Goal: Task Accomplishment & Management: Complete application form

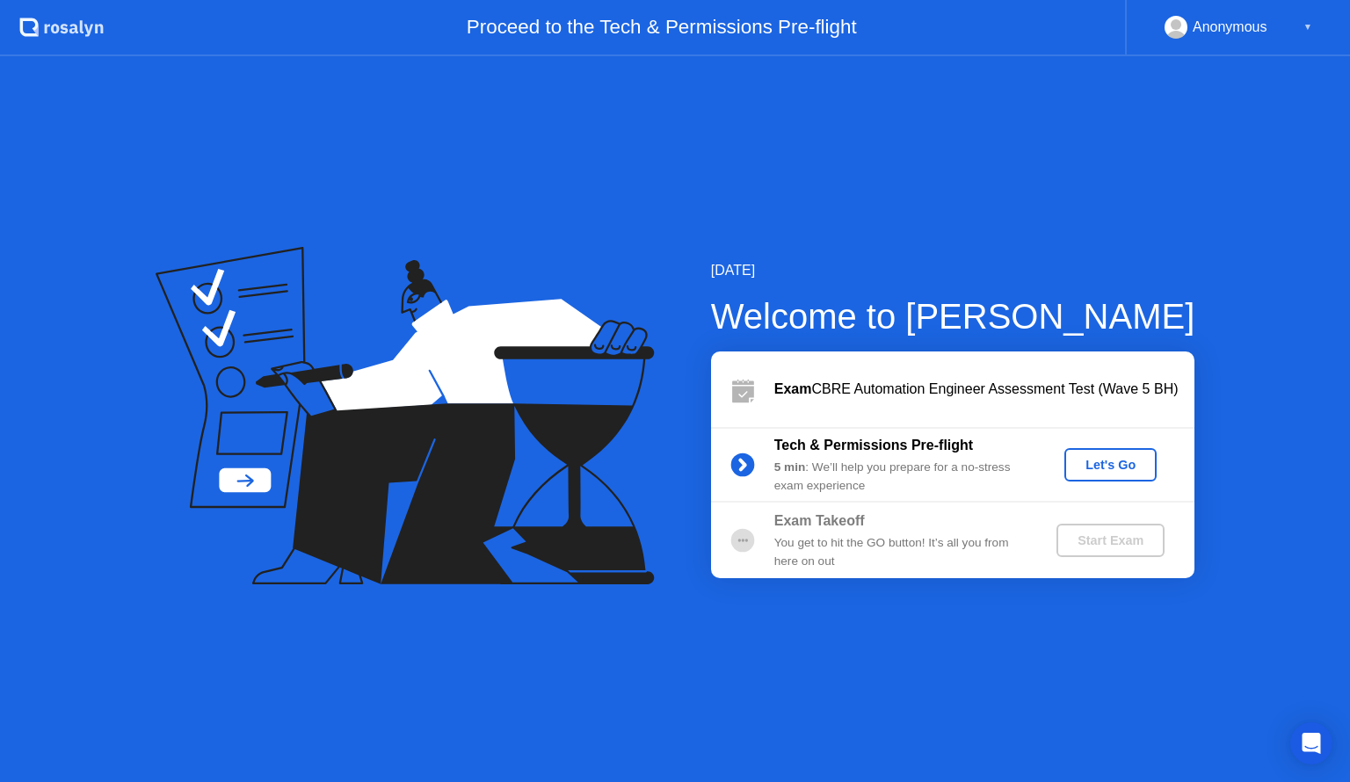
click at [1111, 471] on div "Let's Go" at bounding box center [1110, 465] width 78 height 14
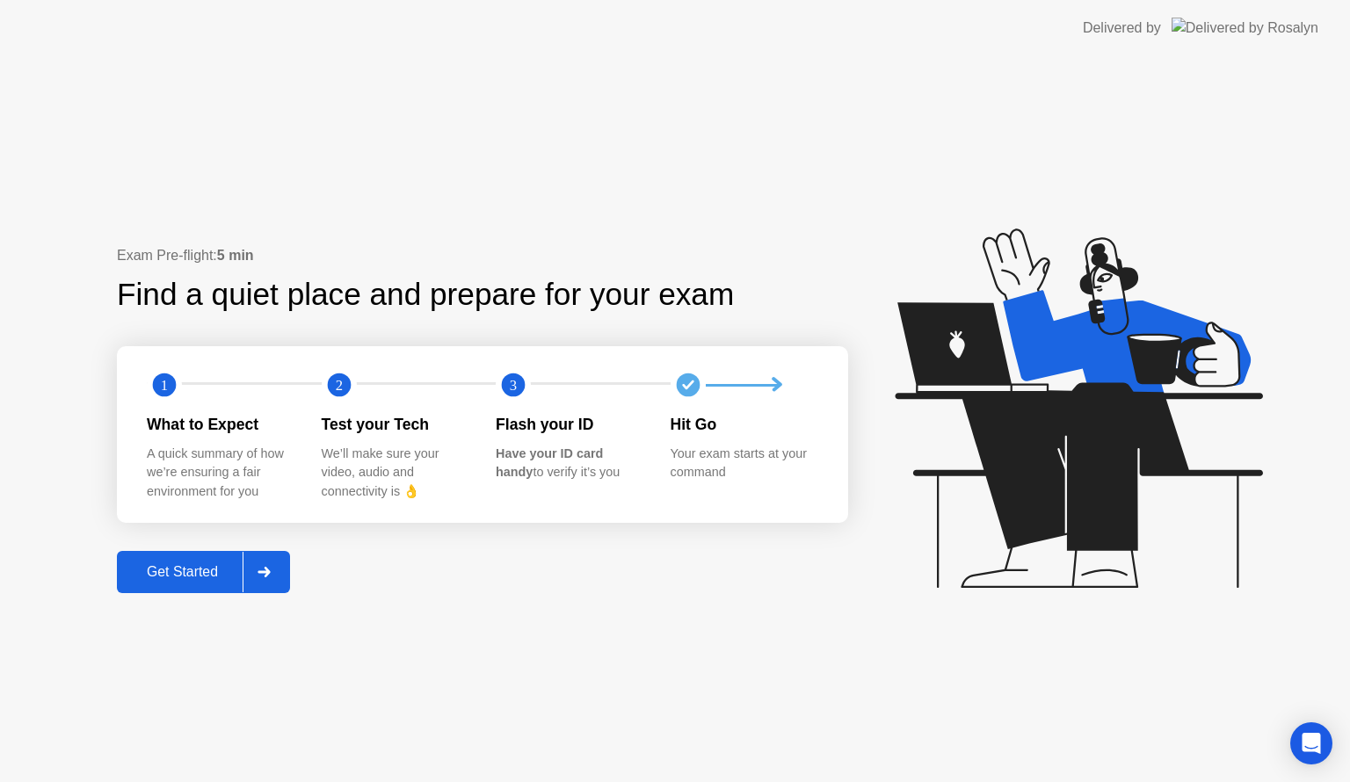
click at [265, 576] on icon at bounding box center [263, 572] width 13 height 11
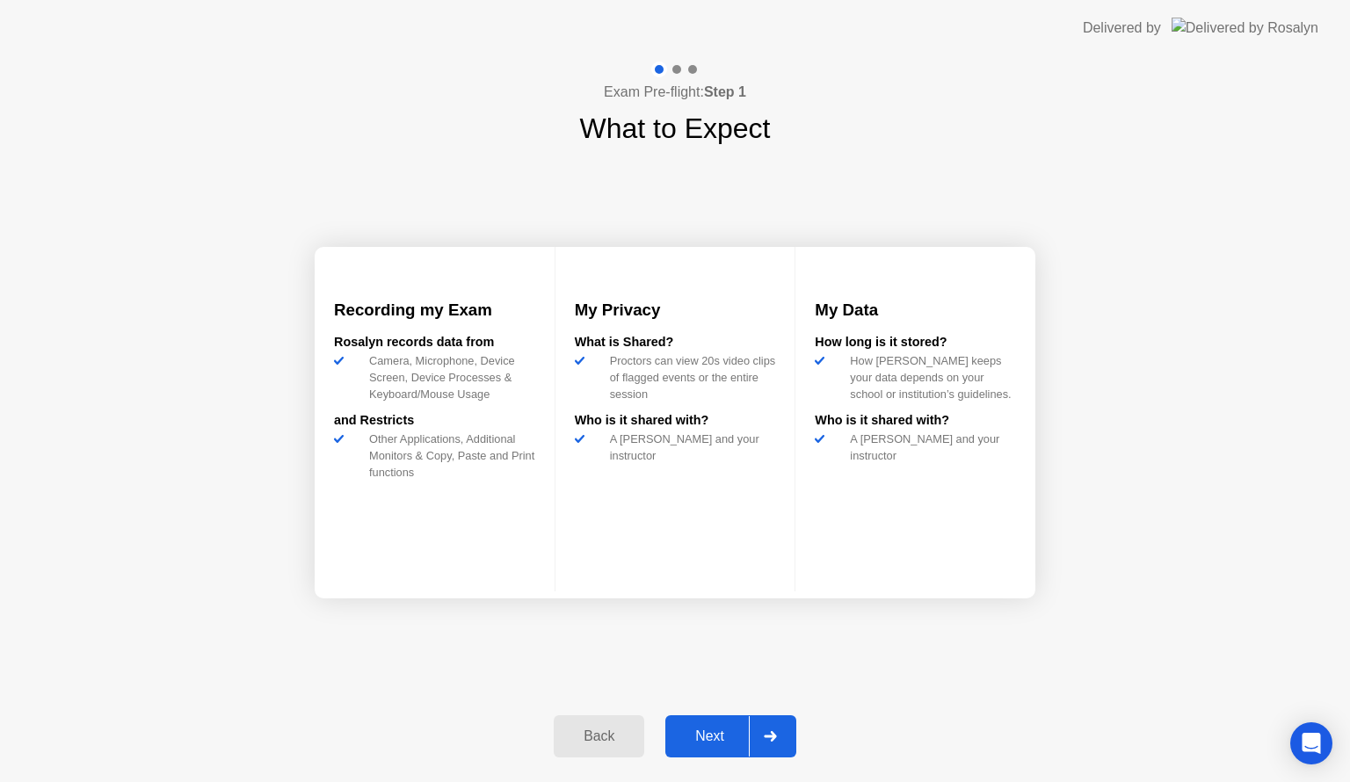
click at [795, 749] on button "Next" at bounding box center [730, 736] width 131 height 42
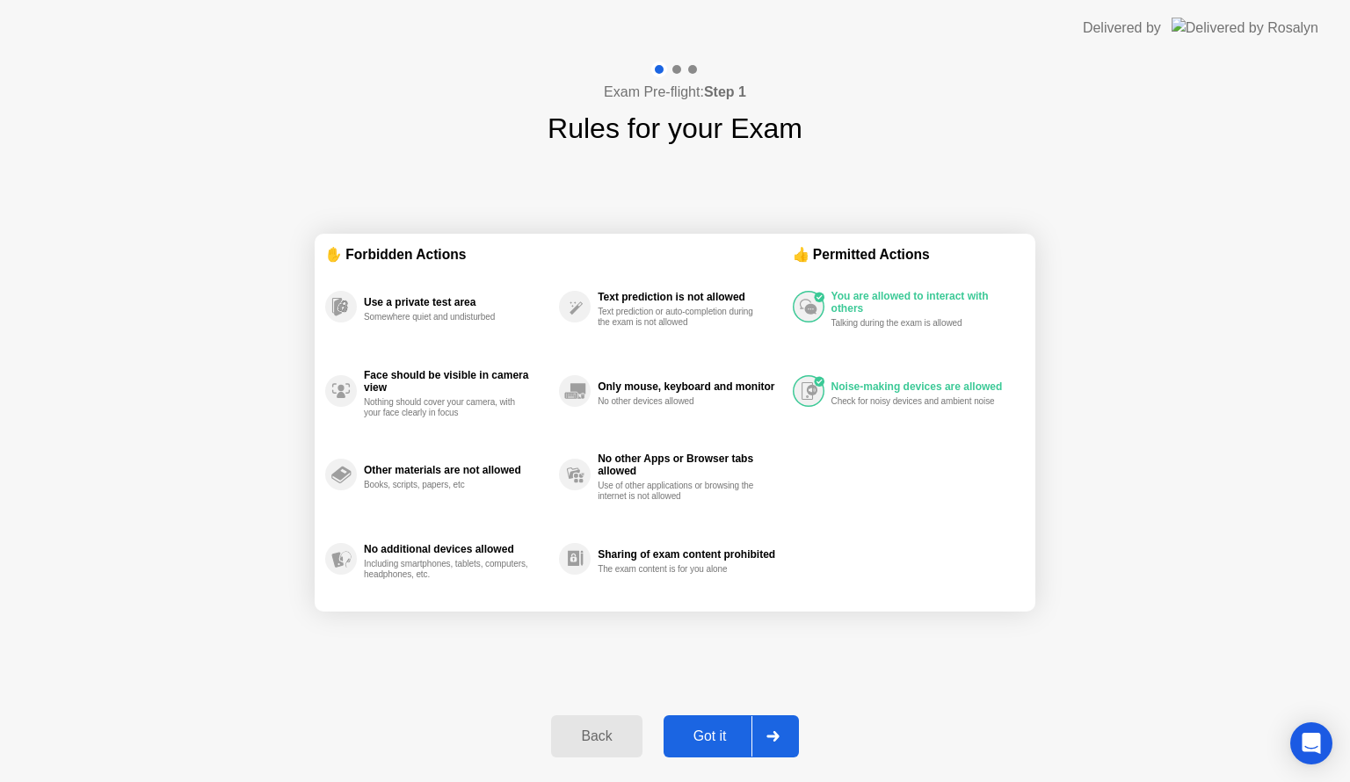
click at [781, 738] on div at bounding box center [772, 736] width 42 height 40
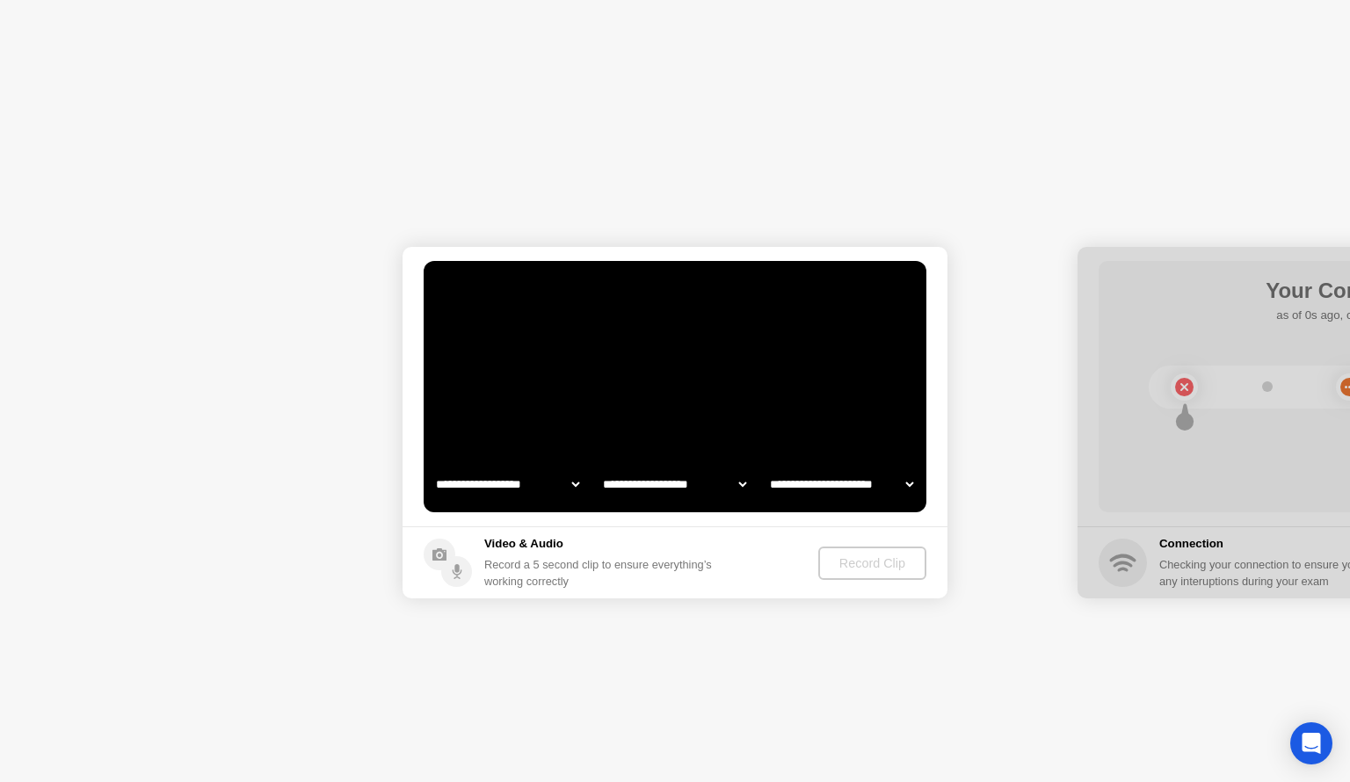
select select "**********"
select select "*******"
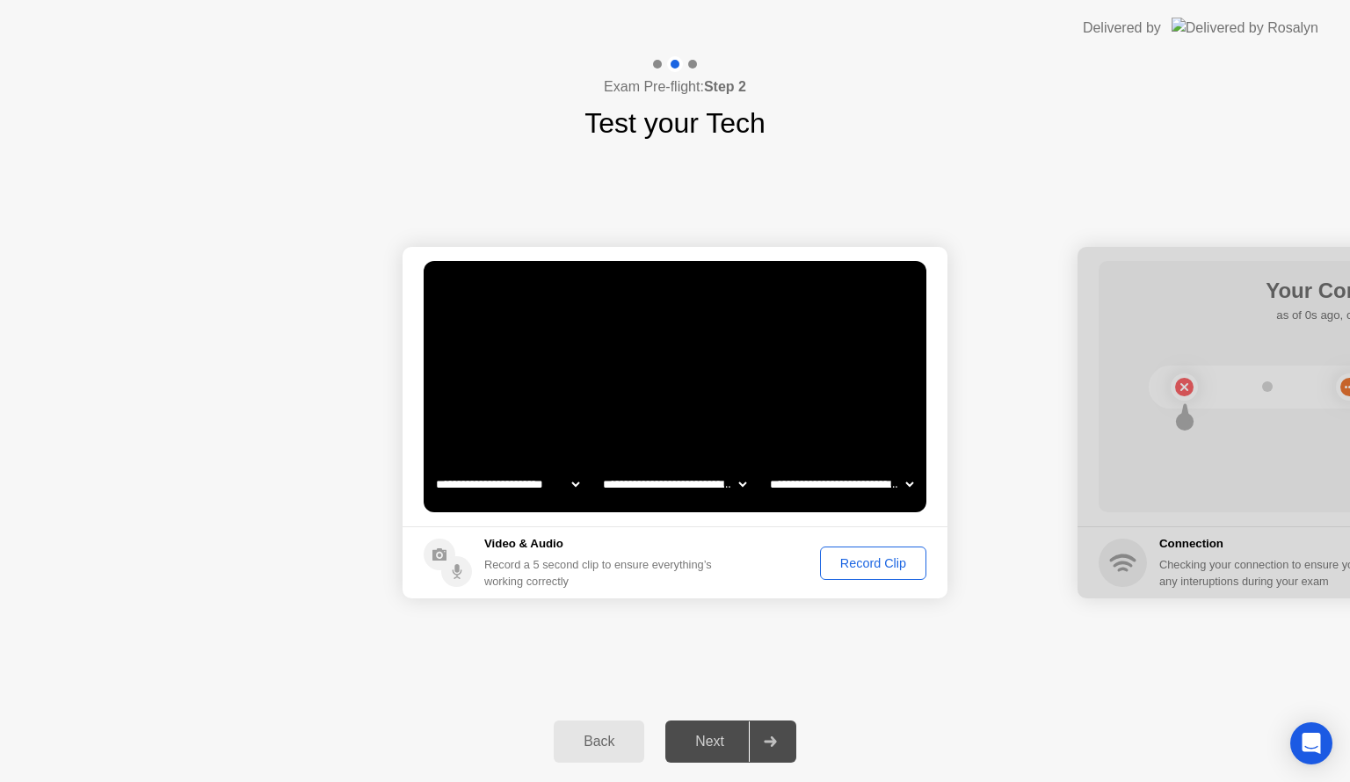
click at [881, 564] on div "Record Clip" at bounding box center [873, 563] width 94 height 14
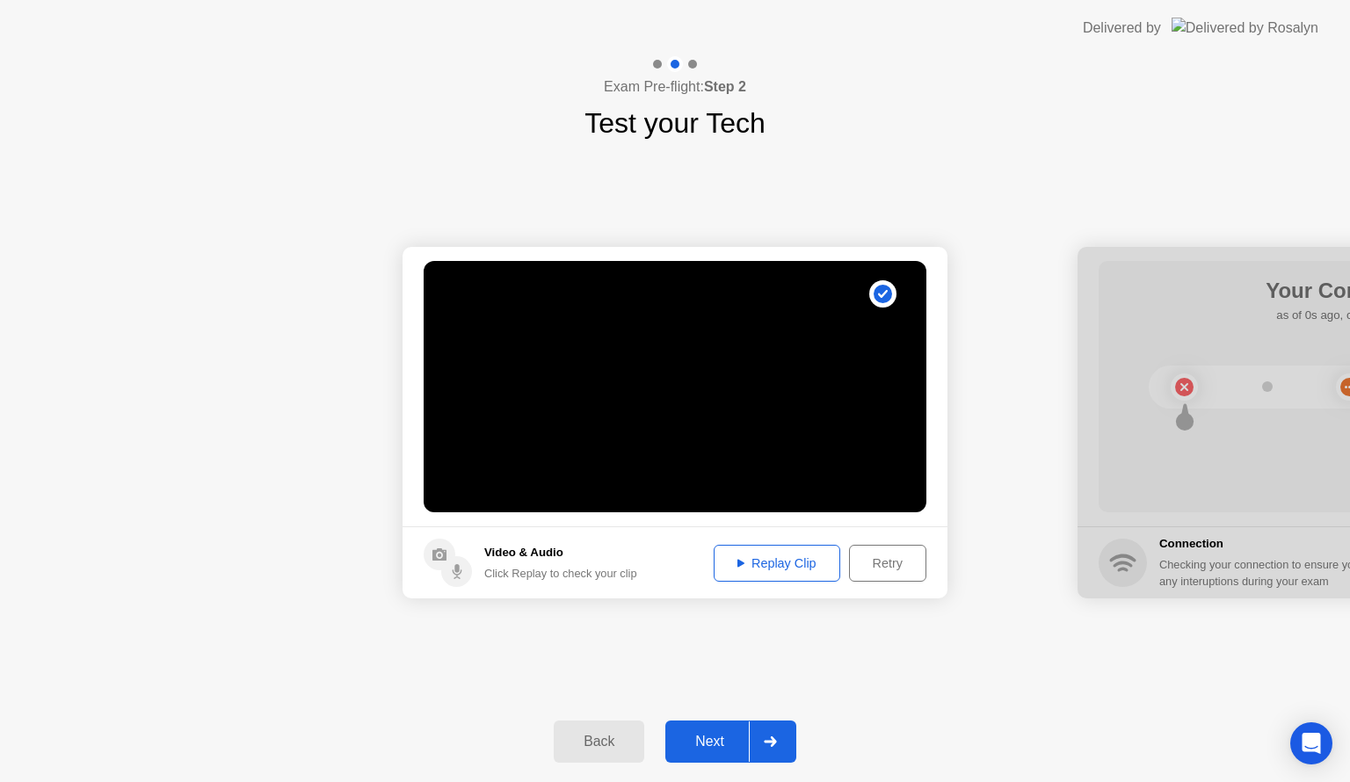
click at [788, 568] on div "Replay Clip" at bounding box center [777, 563] width 114 height 14
click at [740, 562] on icon at bounding box center [740, 563] width 7 height 8
click at [771, 562] on div "Replay Clip" at bounding box center [777, 563] width 114 height 14
click at [455, 574] on icon at bounding box center [458, 574] width 10 height 10
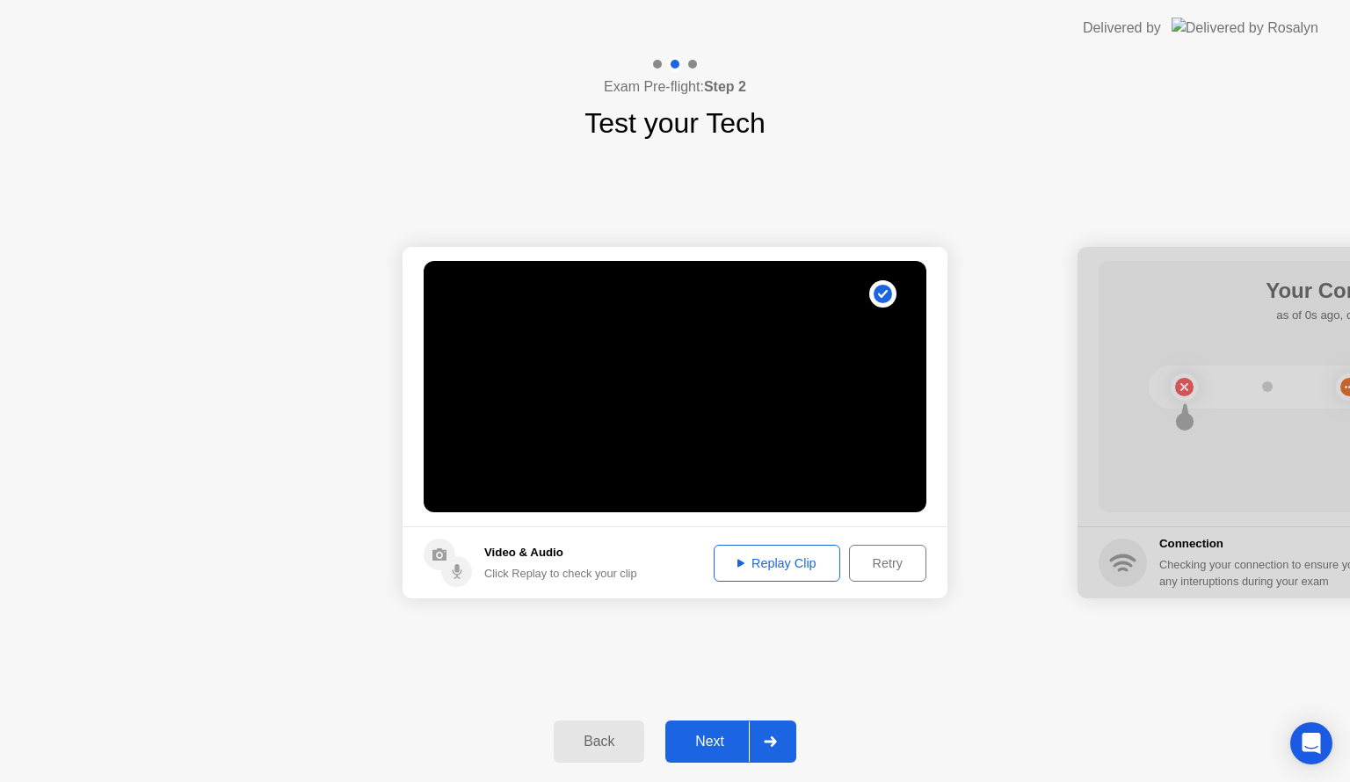
click at [895, 566] on div "Retry" at bounding box center [887, 563] width 65 height 14
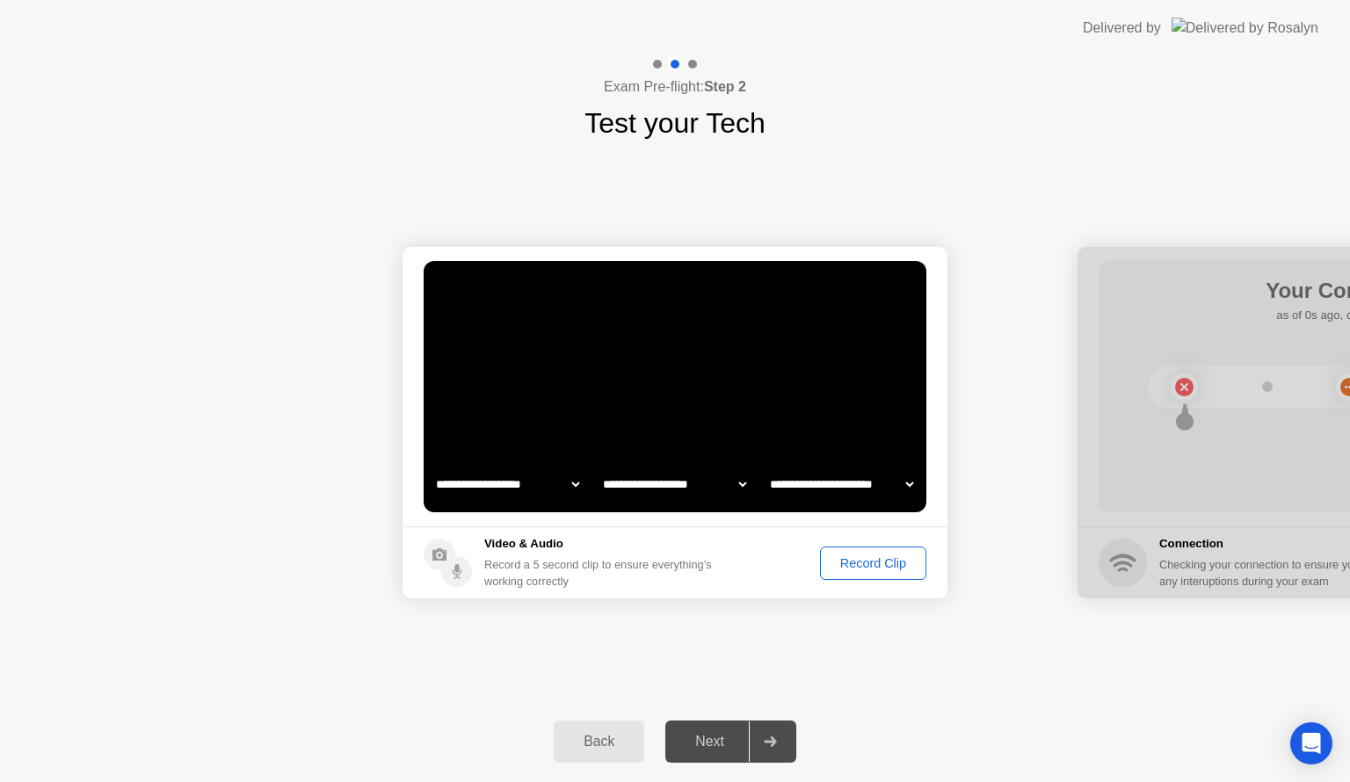
click at [867, 563] on div "Record Clip" at bounding box center [873, 563] width 94 height 14
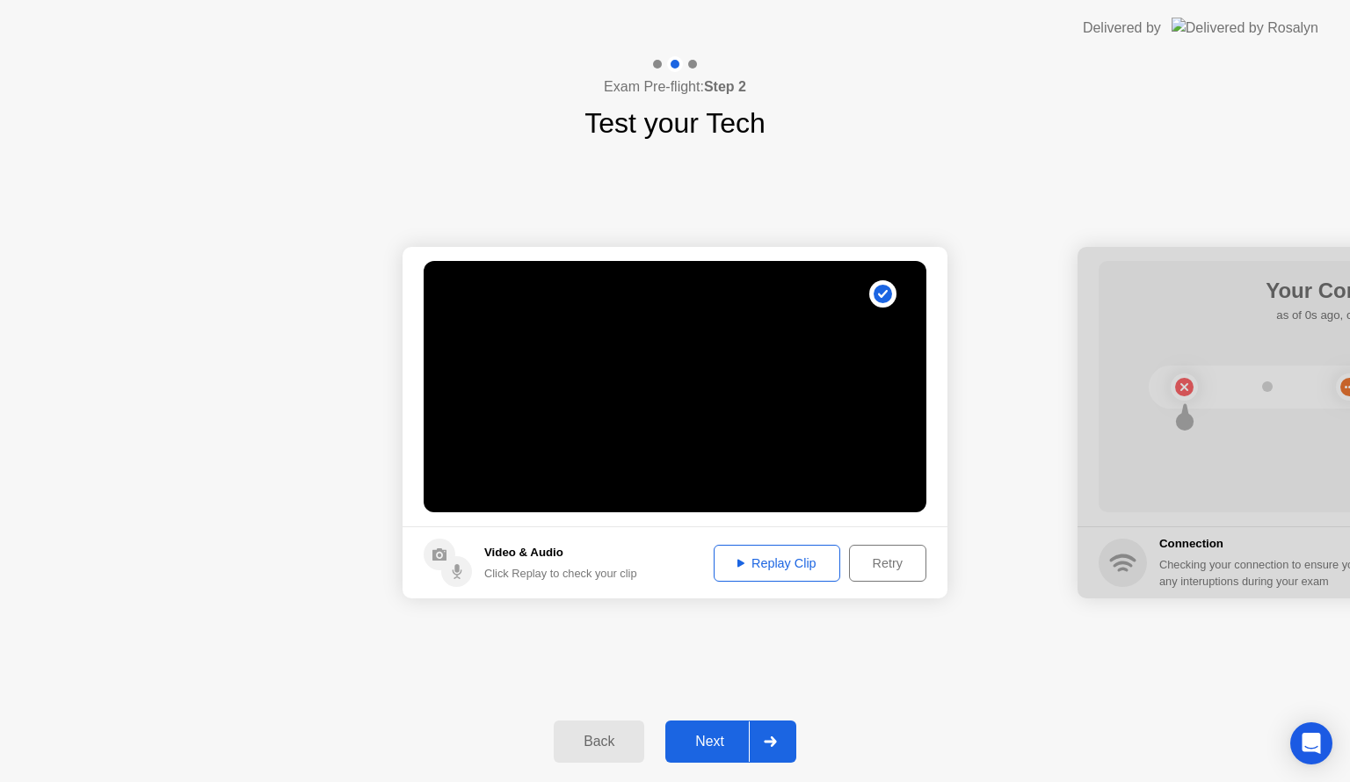
click at [784, 565] on div "Replay Clip" at bounding box center [777, 563] width 114 height 14
click at [888, 564] on div "Retry" at bounding box center [887, 563] width 65 height 14
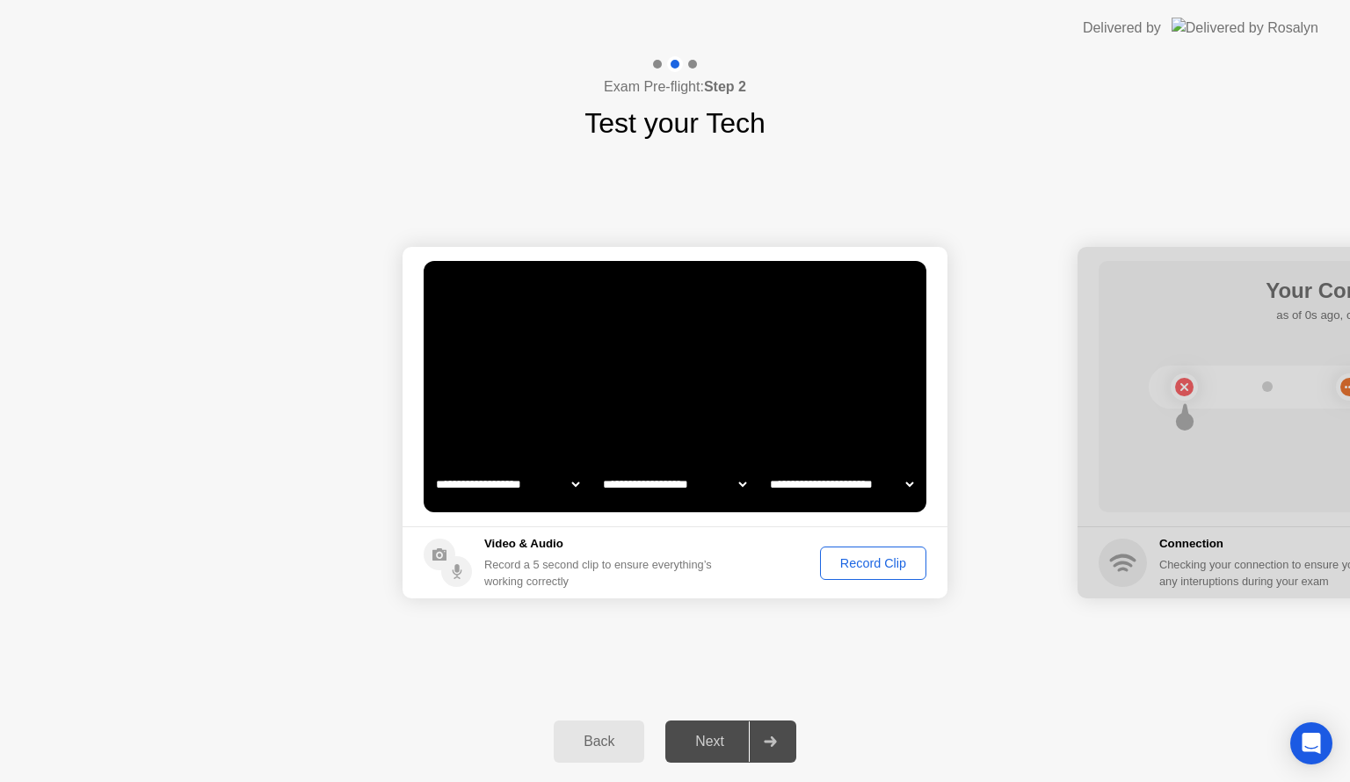
click at [888, 564] on div "Record Clip" at bounding box center [873, 563] width 94 height 14
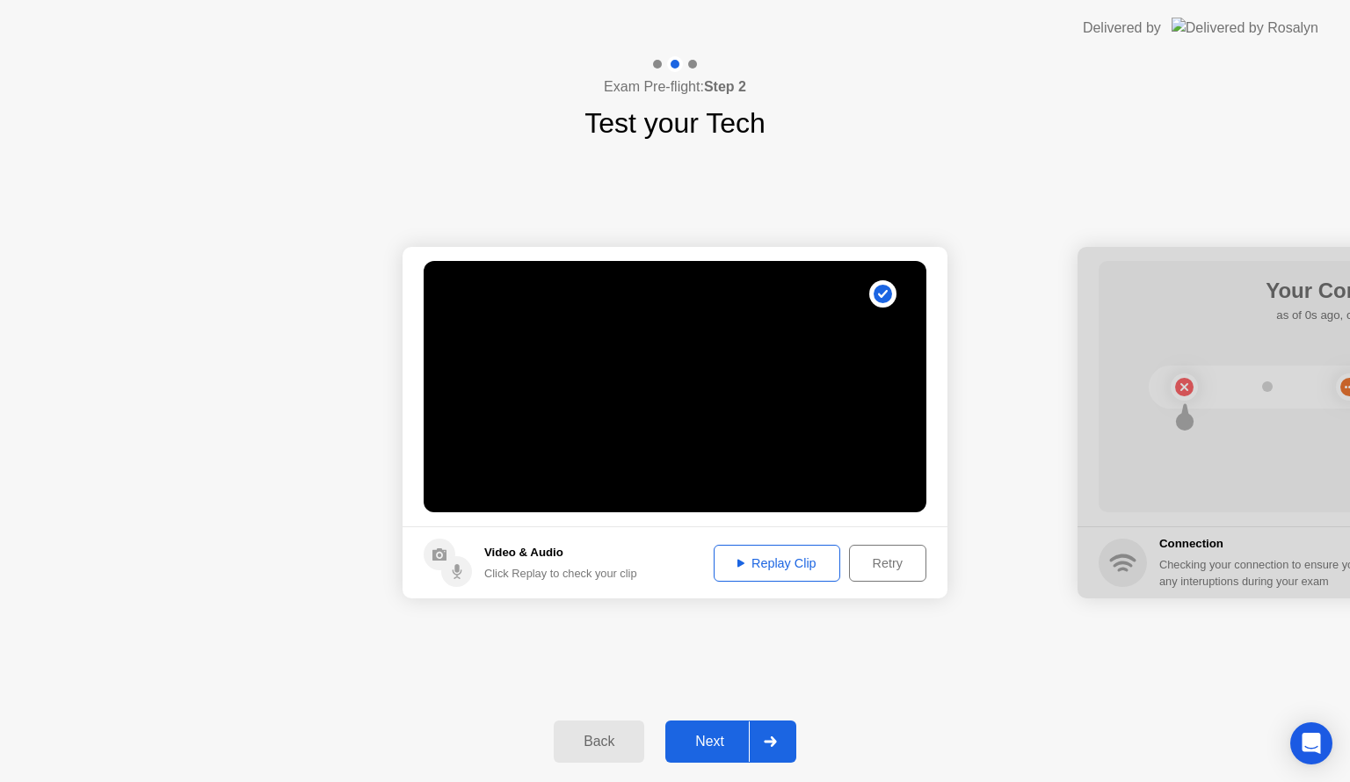
click at [779, 562] on div "Replay Clip" at bounding box center [777, 563] width 114 height 14
click at [797, 566] on div "Replay Clip" at bounding box center [777, 563] width 114 height 14
click at [884, 564] on div "Retry" at bounding box center [887, 563] width 65 height 14
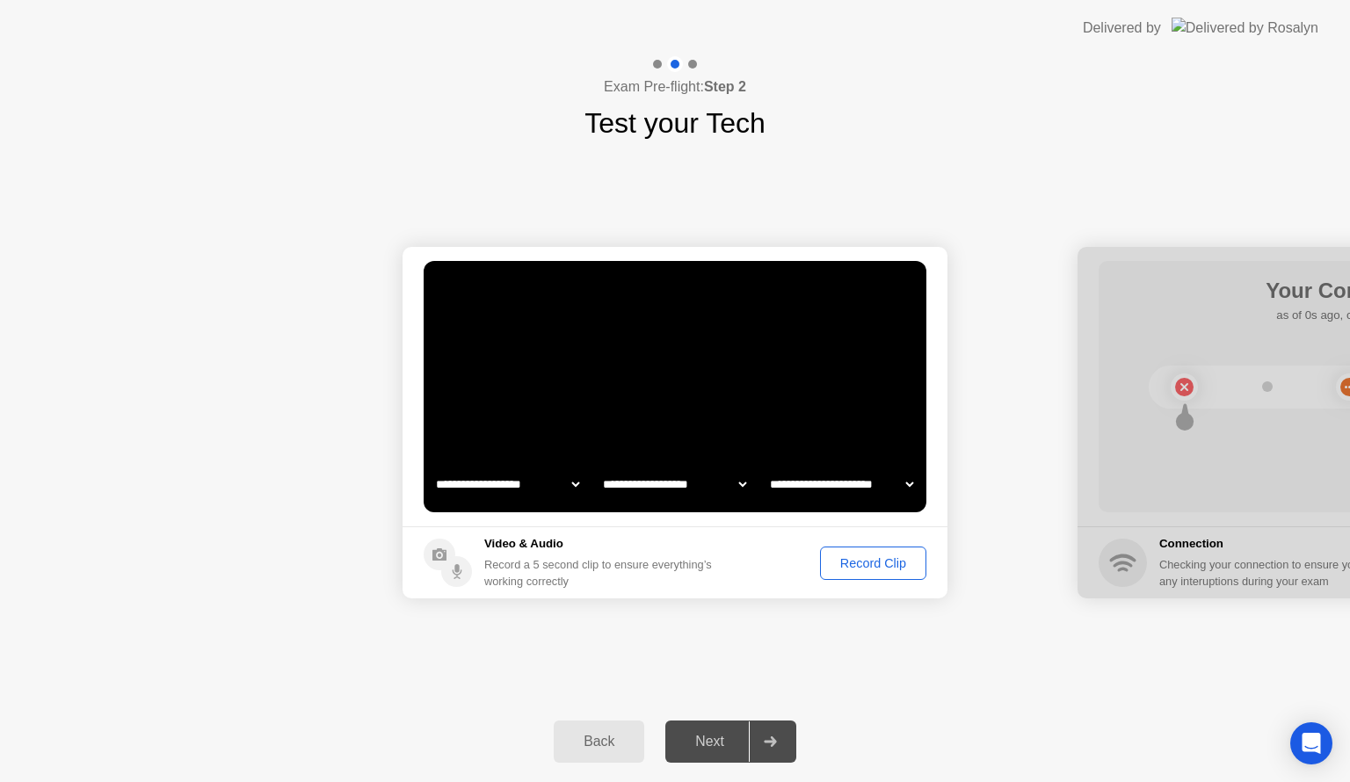
click at [884, 564] on div "Record Clip" at bounding box center [873, 563] width 94 height 14
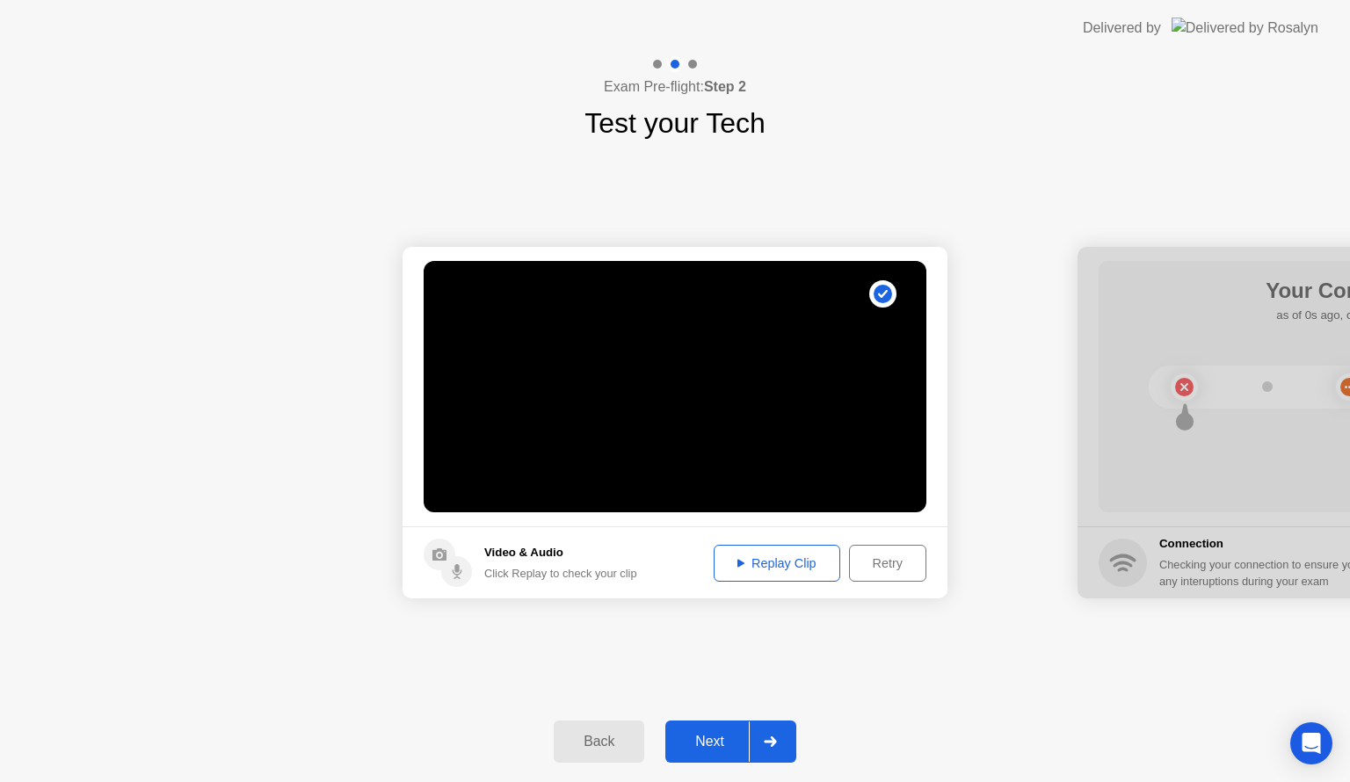
click at [749, 570] on div "Replay Clip" at bounding box center [777, 563] width 114 height 14
click at [772, 741] on icon at bounding box center [770, 741] width 12 height 11
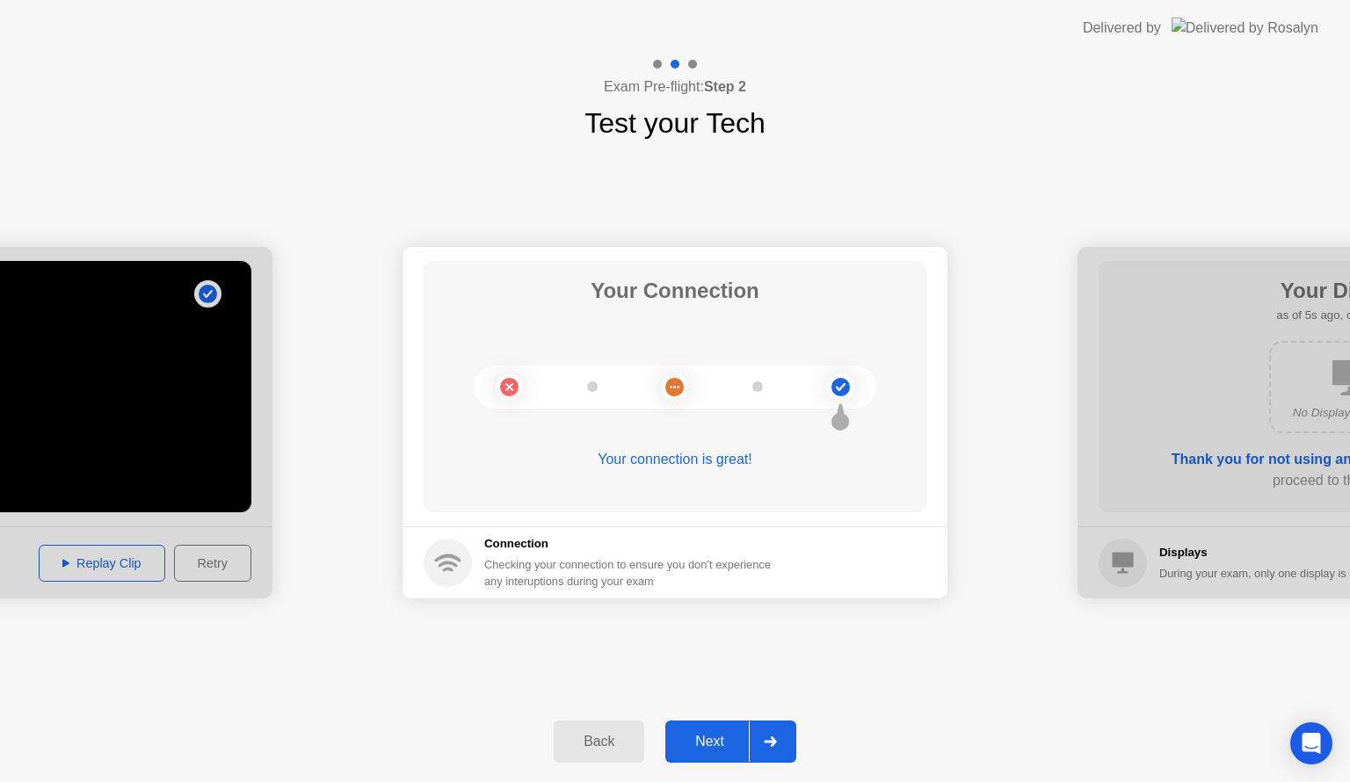
click at [772, 748] on div at bounding box center [770, 741] width 42 height 40
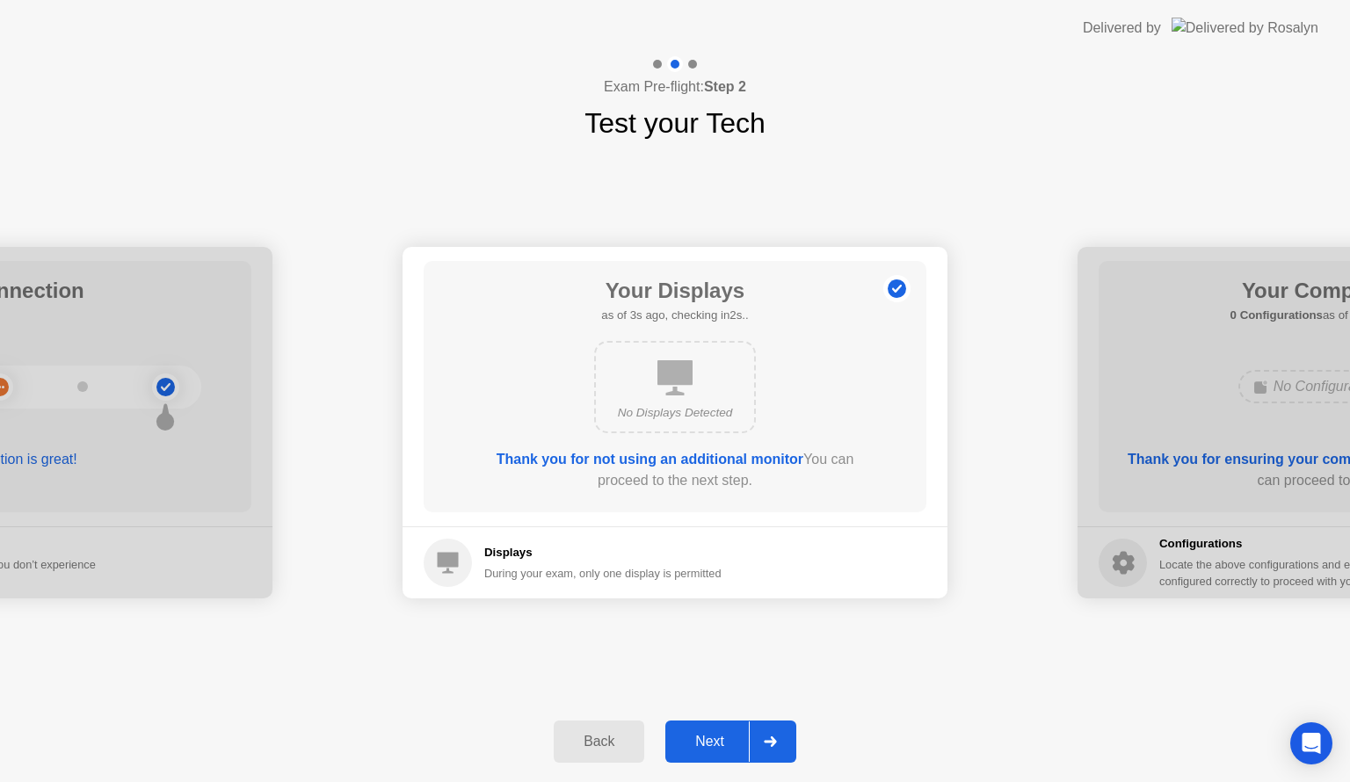
click at [772, 748] on div at bounding box center [770, 741] width 42 height 40
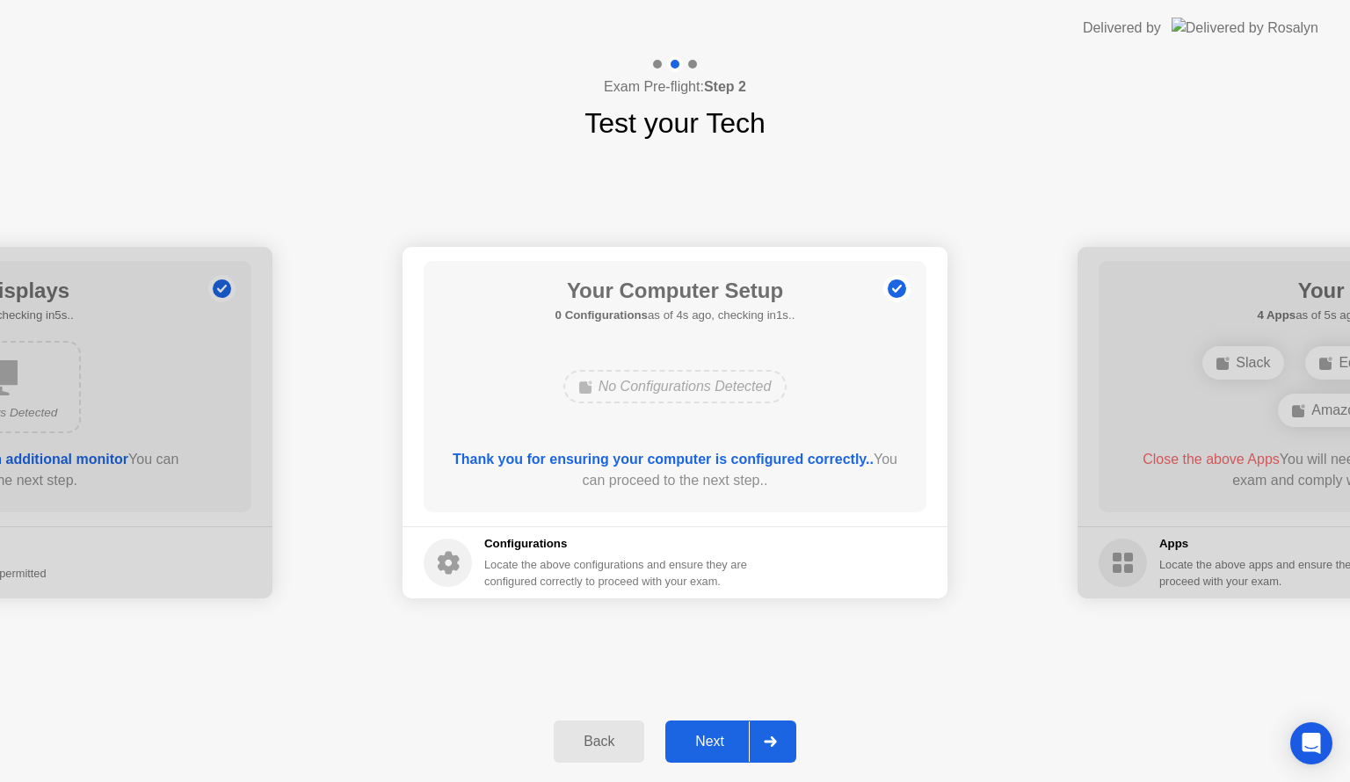
click at [772, 748] on div at bounding box center [770, 741] width 42 height 40
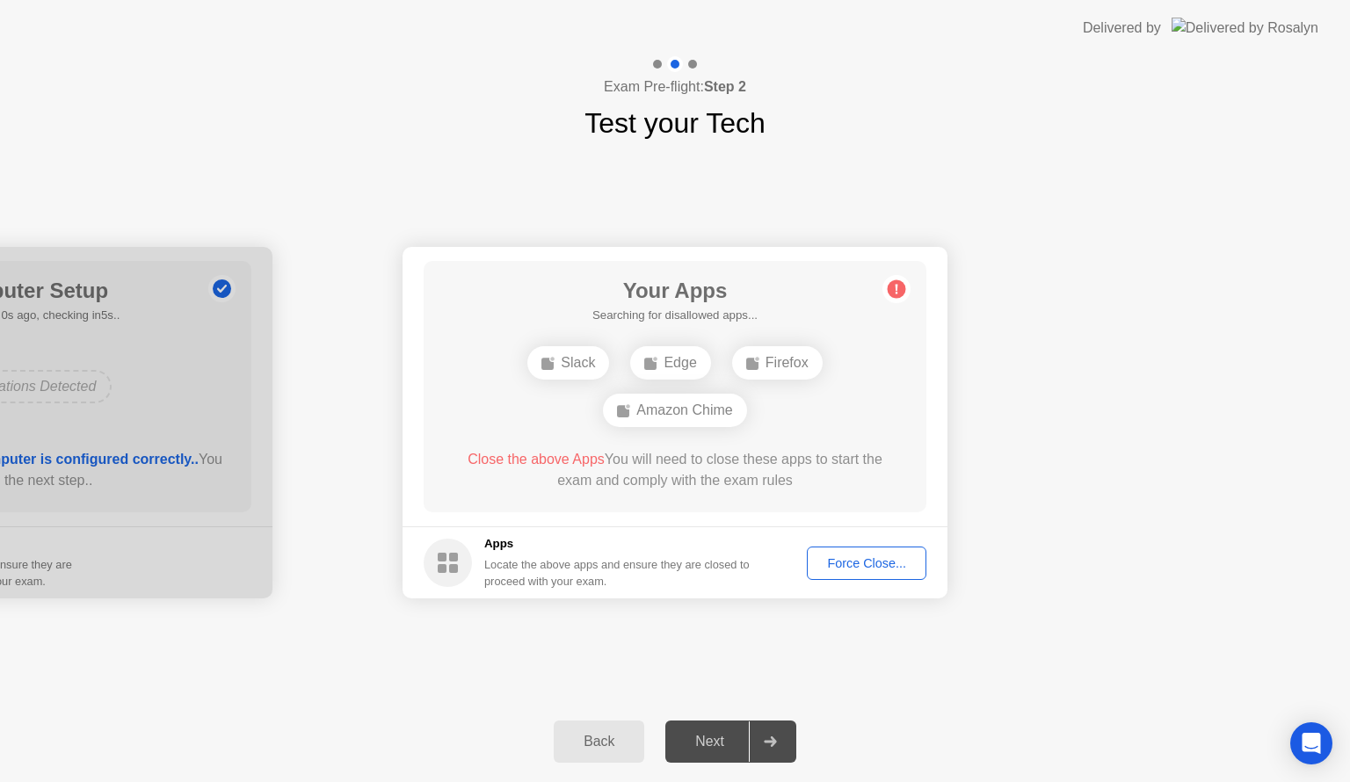
click at [824, 667] on div "**********" at bounding box center [675, 422] width 1350 height 557
click at [774, 742] on icon at bounding box center [770, 741] width 12 height 11
click at [864, 566] on div "Force Close..." at bounding box center [866, 563] width 107 height 14
click at [867, 564] on div "Force Close..." at bounding box center [866, 563] width 107 height 14
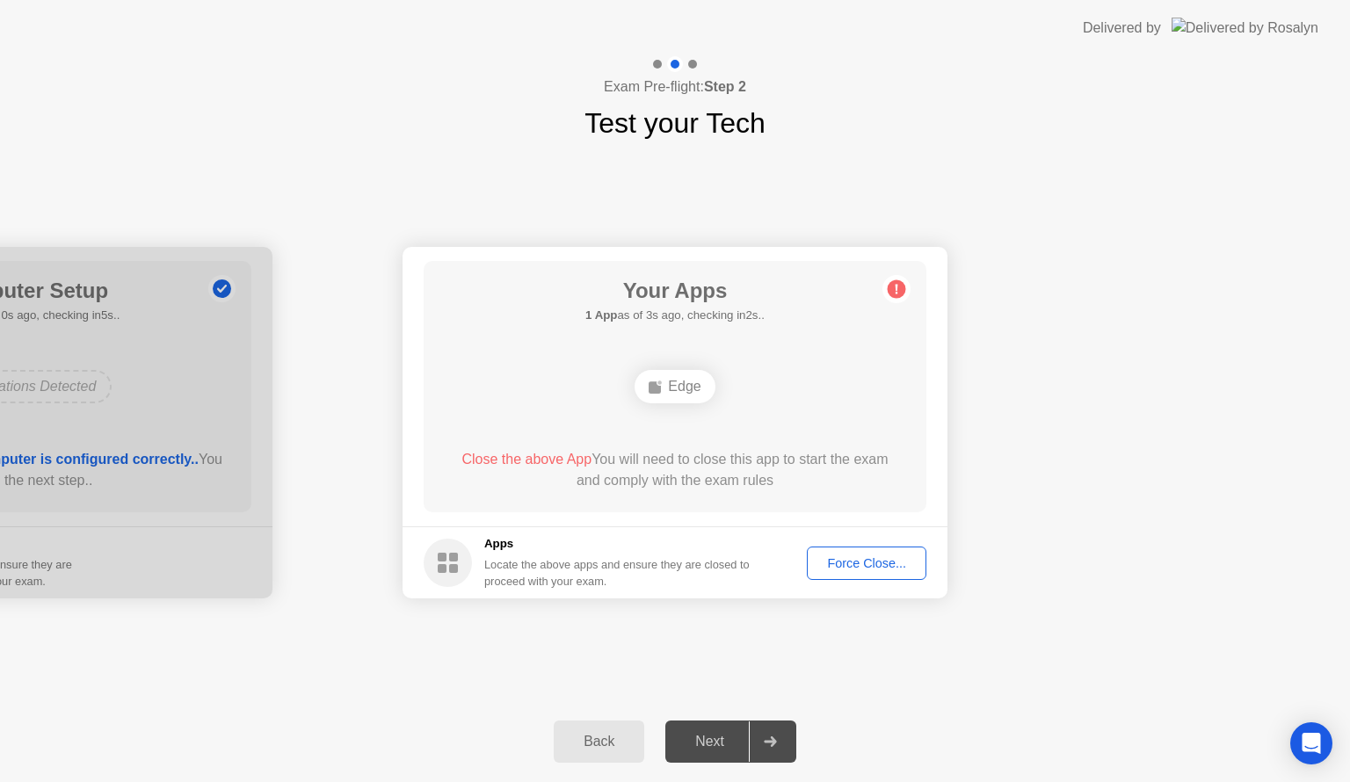
click at [772, 741] on icon at bounding box center [770, 741] width 12 height 11
click at [871, 570] on div "Force Close..." at bounding box center [866, 563] width 107 height 14
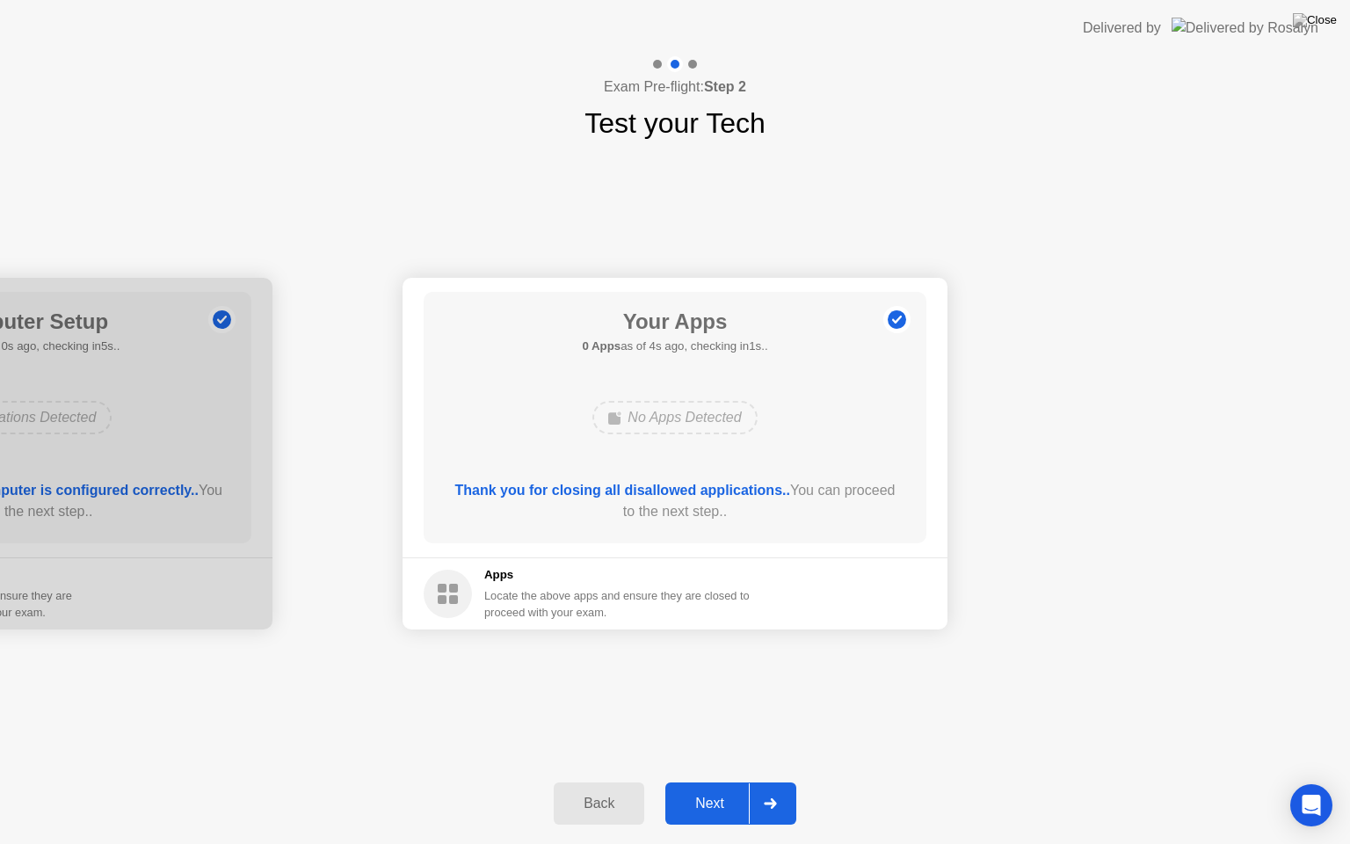
click at [776, 781] on div at bounding box center [770, 803] width 42 height 40
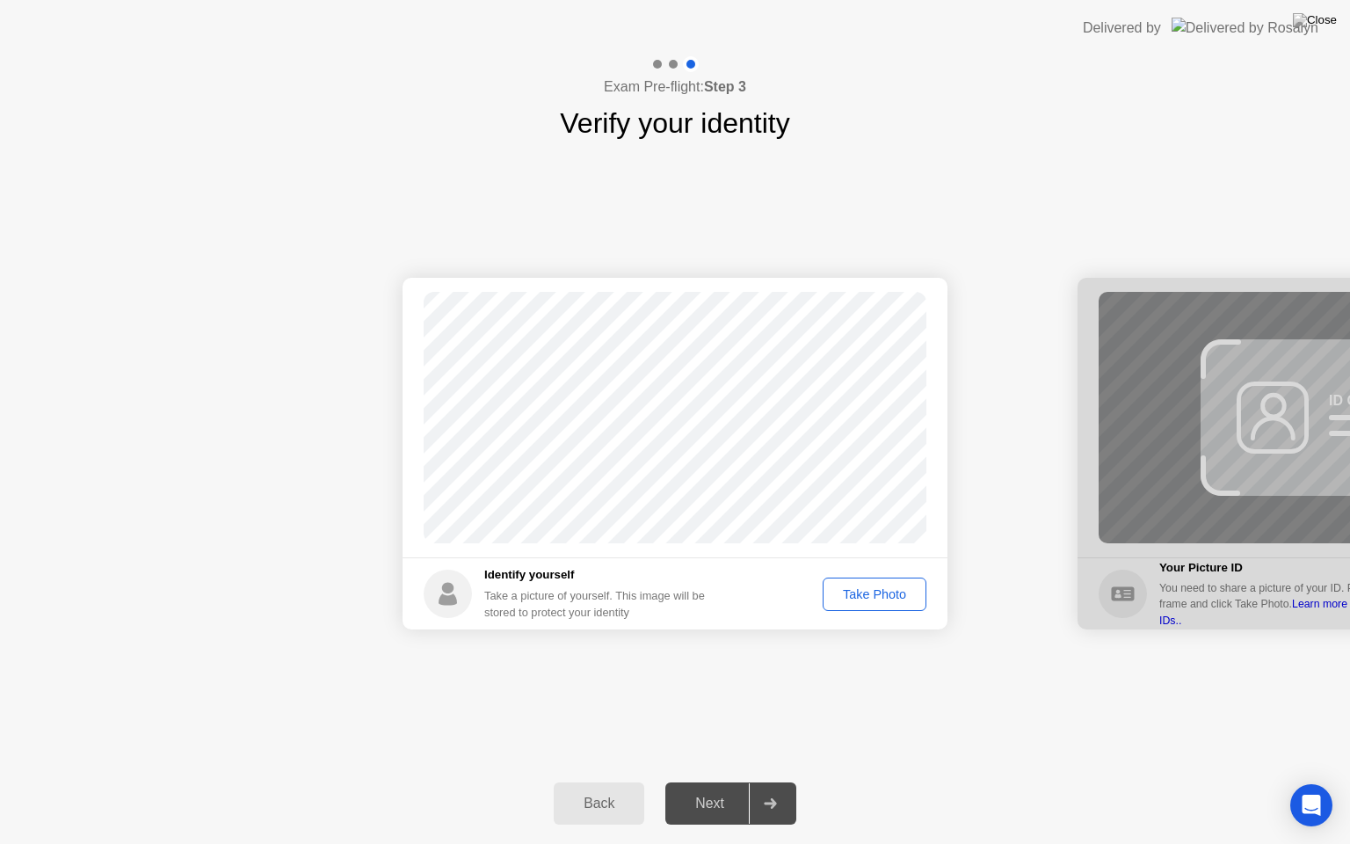
click at [872, 592] on div "Take Photo" at bounding box center [874, 594] width 91 height 14
click at [774, 781] on div at bounding box center [770, 803] width 42 height 40
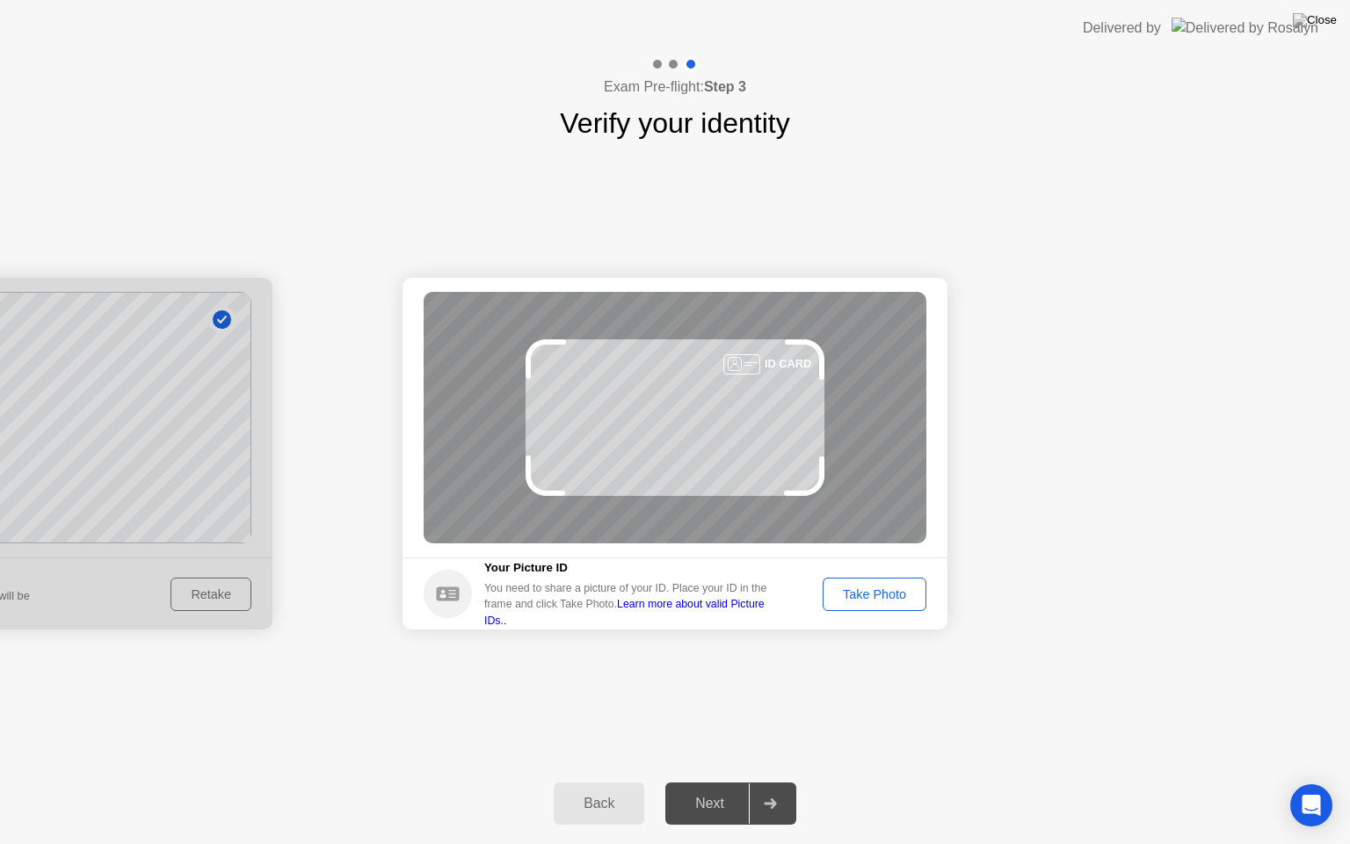
click at [774, 781] on div at bounding box center [770, 803] width 42 height 40
click at [861, 598] on div "Take Photo" at bounding box center [874, 594] width 91 height 14
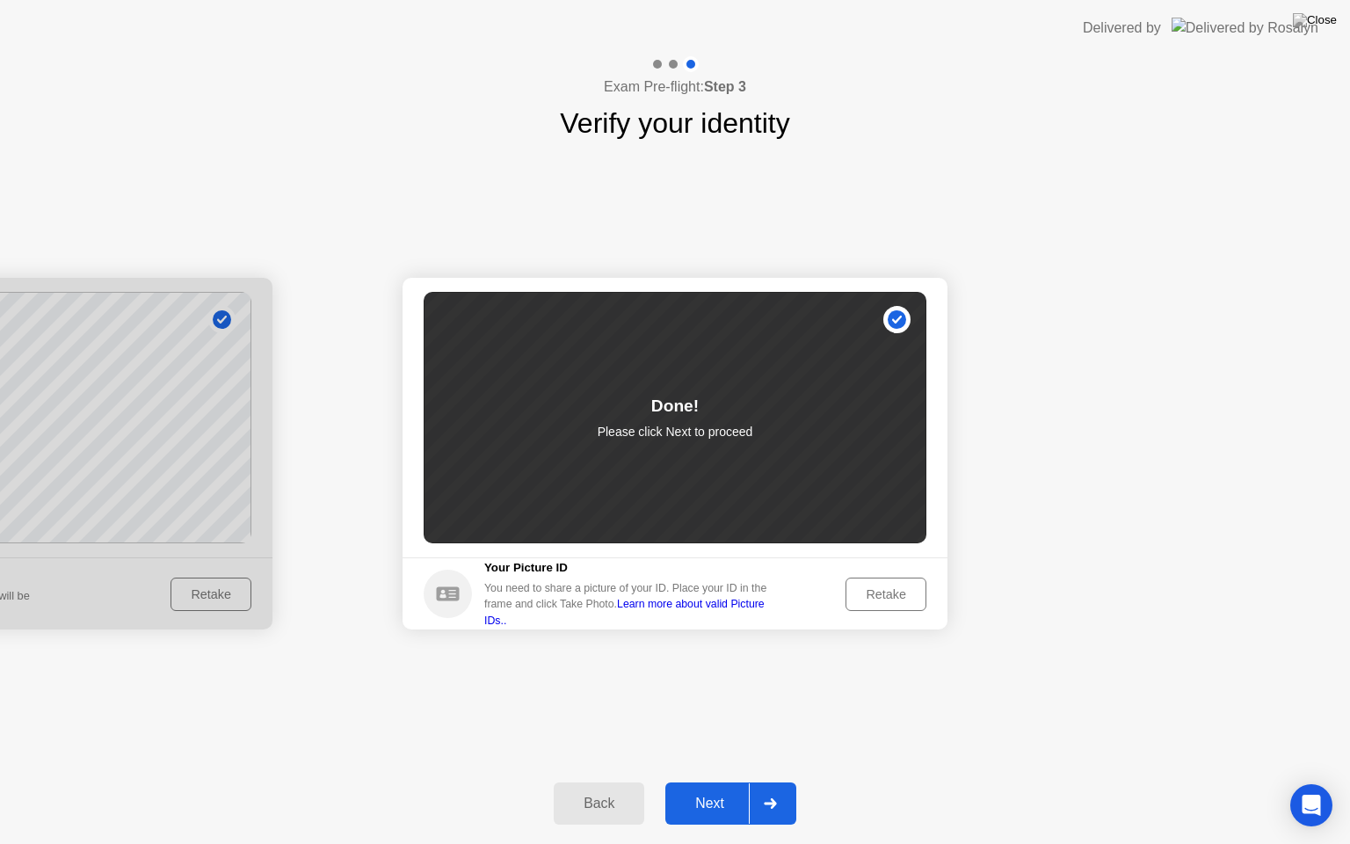
click at [861, 598] on div "Retake" at bounding box center [886, 594] width 69 height 14
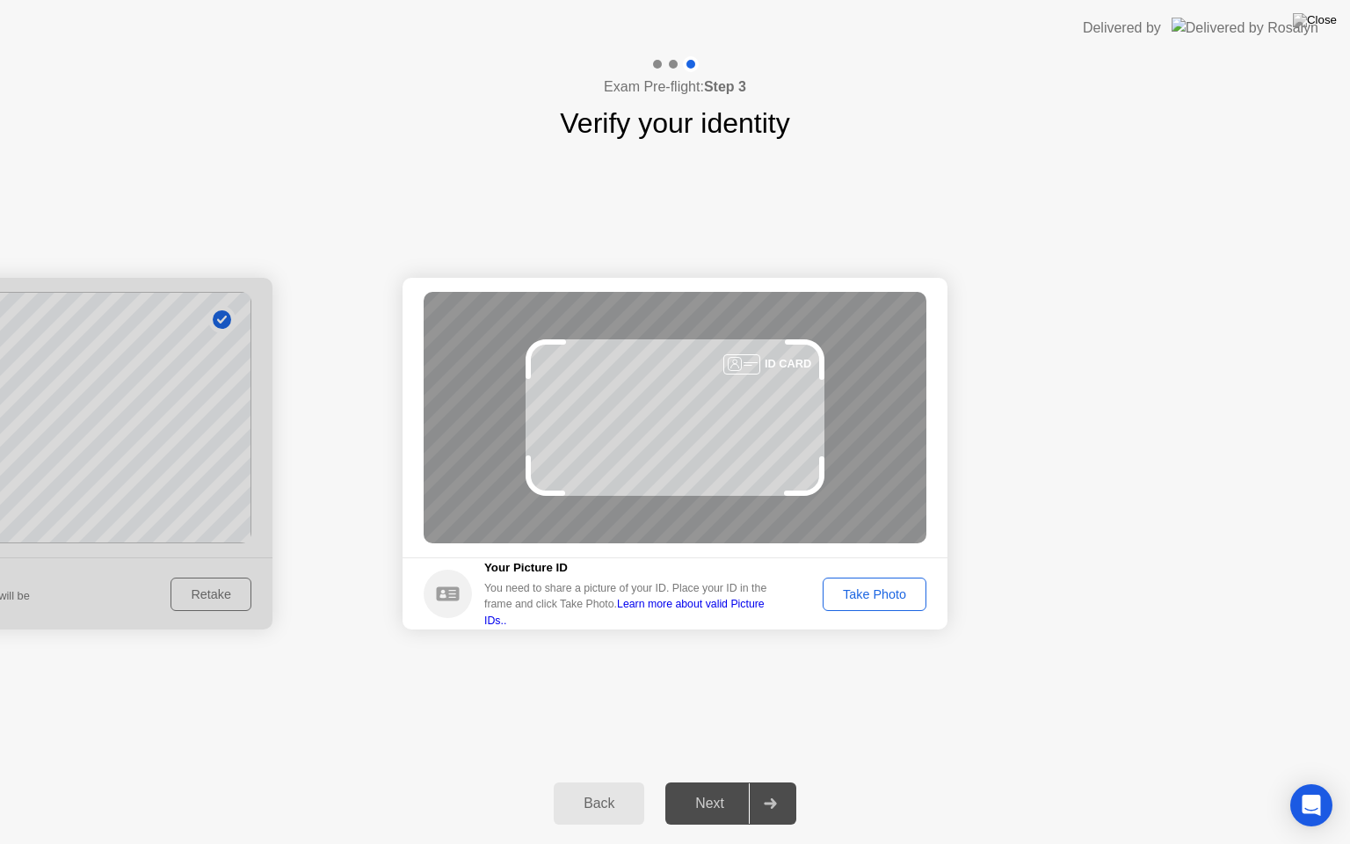
click at [721, 611] on link "Learn more about valid Picture IDs.." at bounding box center [624, 612] width 280 height 28
click at [879, 598] on div "Take Photo" at bounding box center [874, 594] width 91 height 14
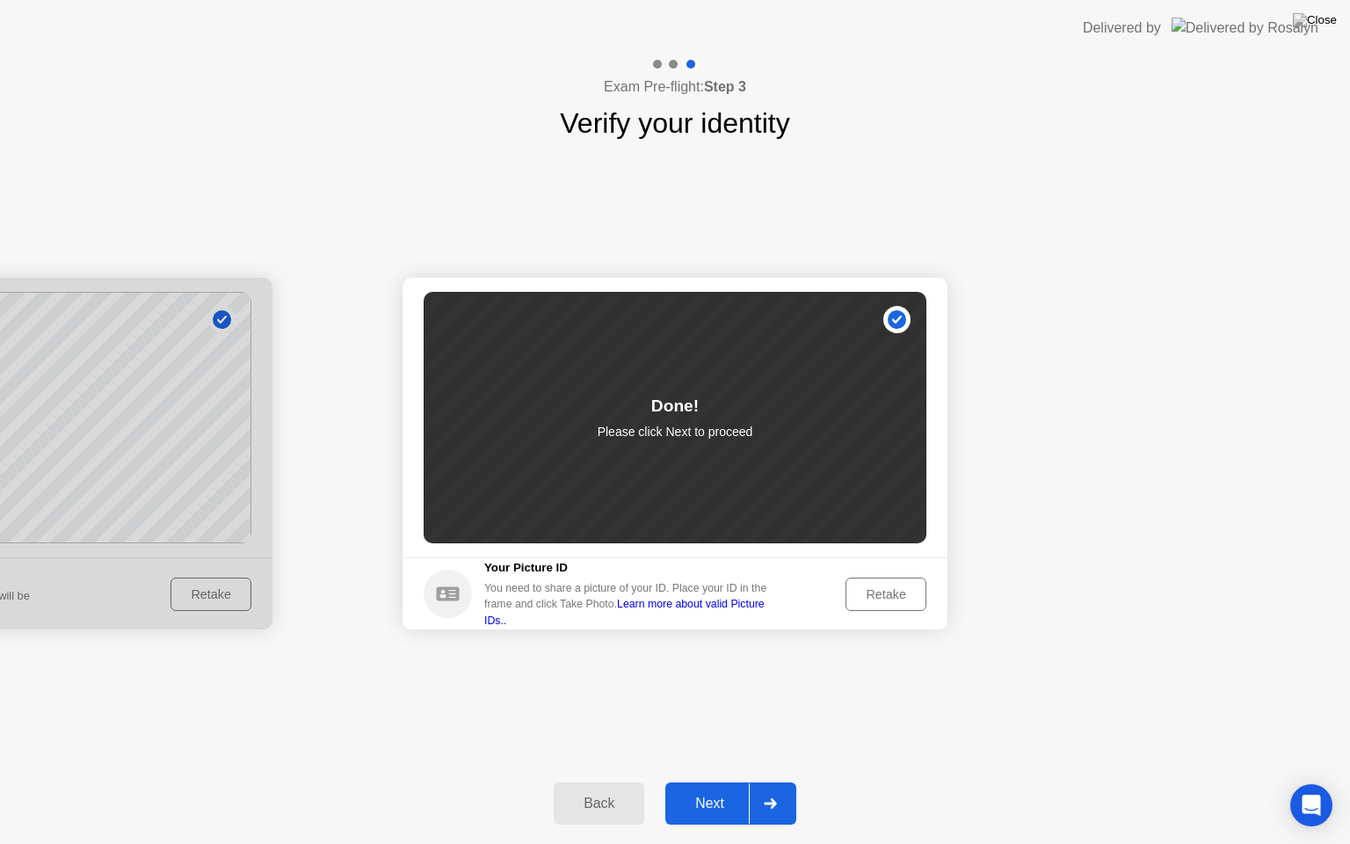
click at [776, 781] on div at bounding box center [770, 803] width 42 height 40
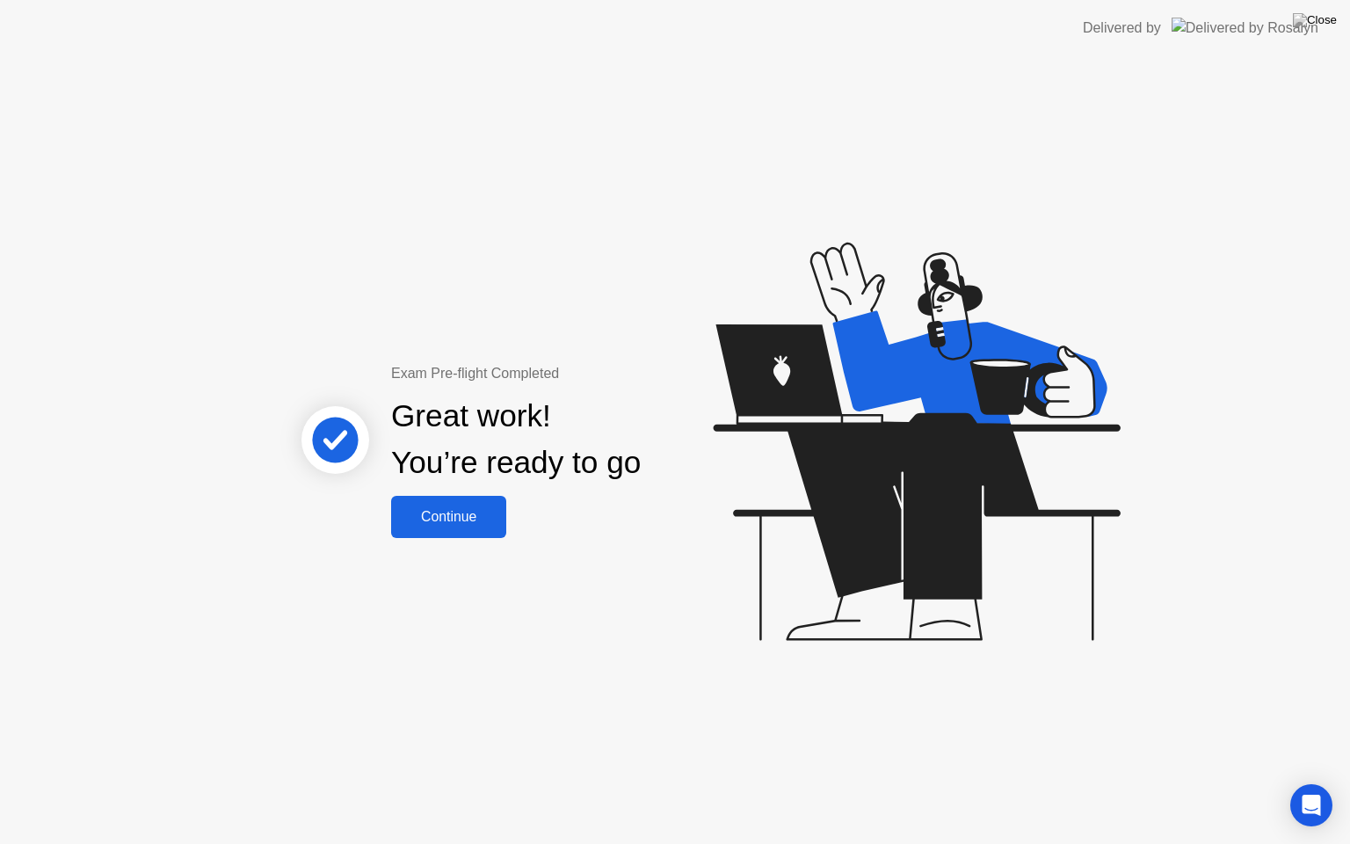
click at [459, 514] on div "Continue" at bounding box center [448, 517] width 105 height 16
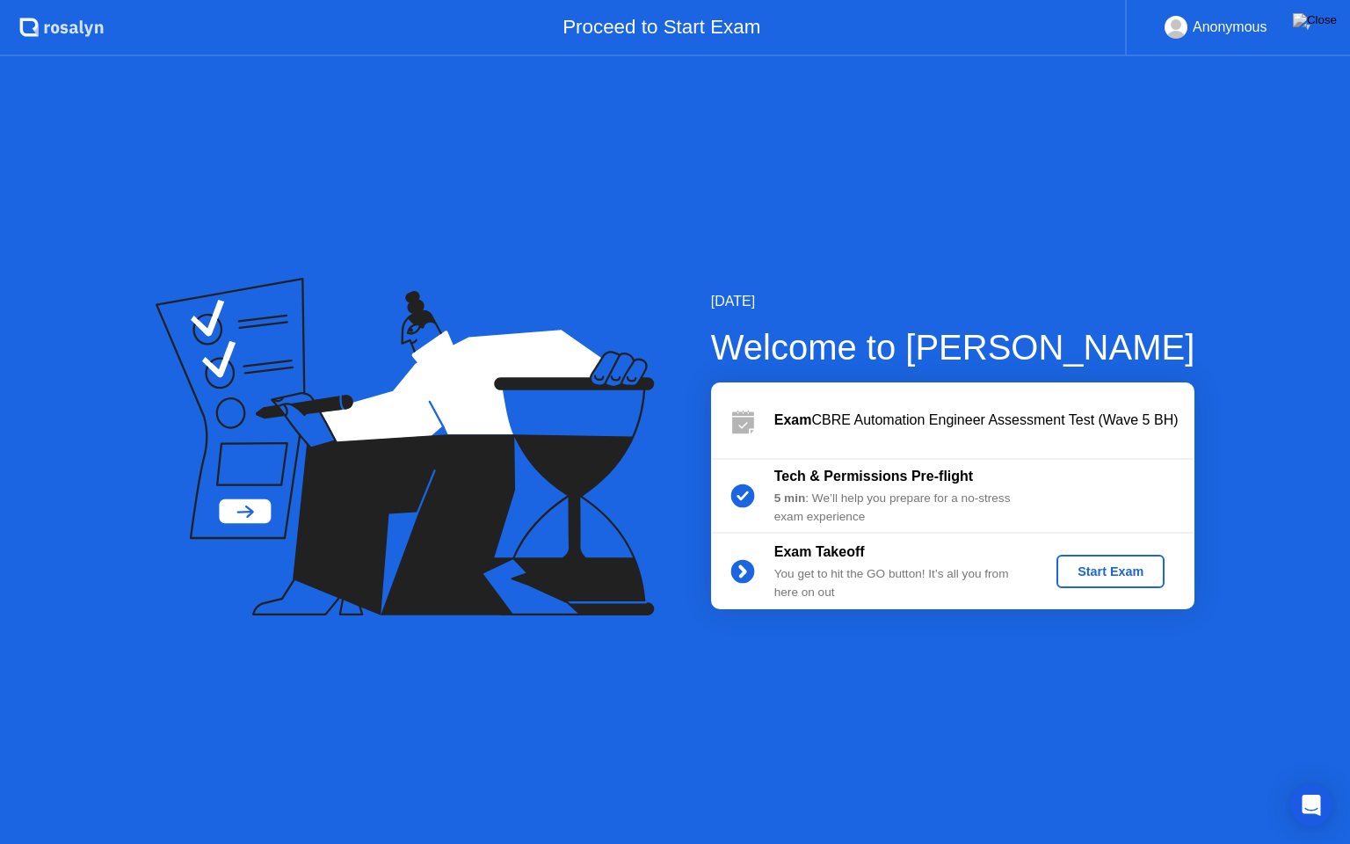
click at [1100, 575] on div "Start Exam" at bounding box center [1110, 571] width 94 height 14
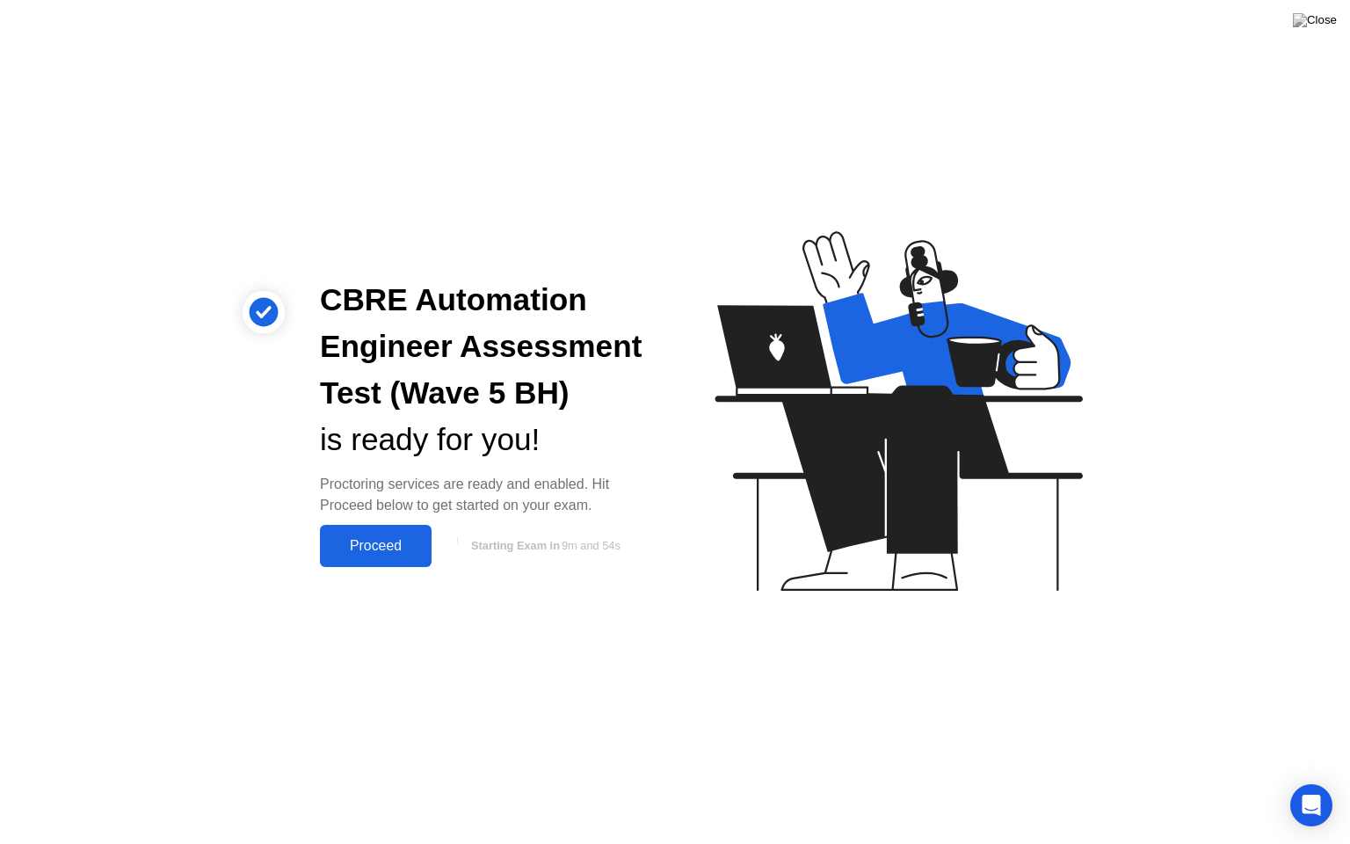
click at [389, 548] on div "Proceed" at bounding box center [375, 546] width 101 height 16
